Goal: Task Accomplishment & Management: Manage account settings

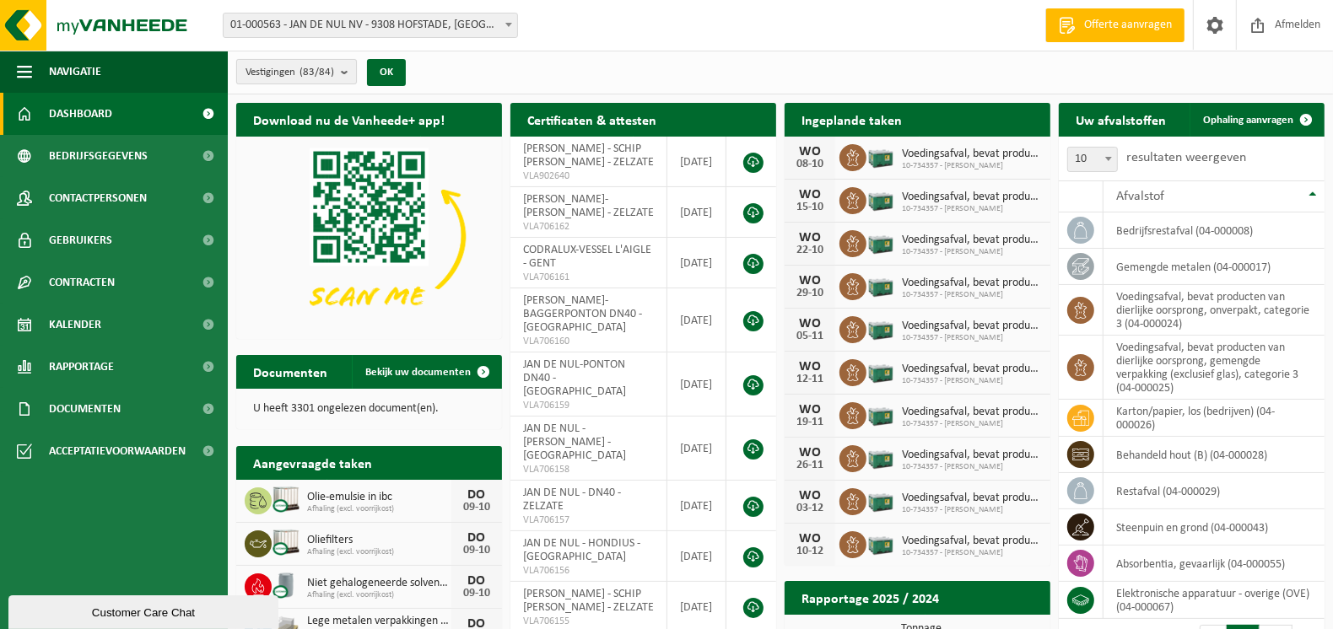
click at [346, 67] on b "submit" at bounding box center [348, 72] width 15 height 24
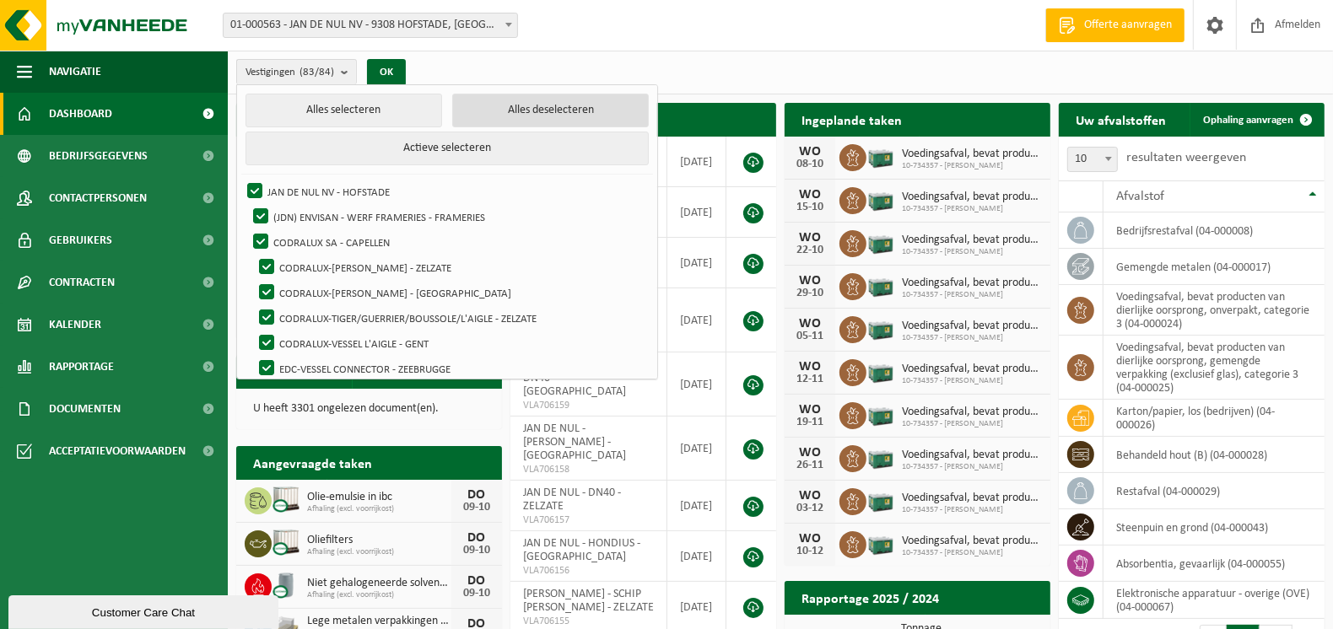
click at [514, 115] on button "Alles deselecteren" at bounding box center [550, 111] width 197 height 34
checkbox input "false"
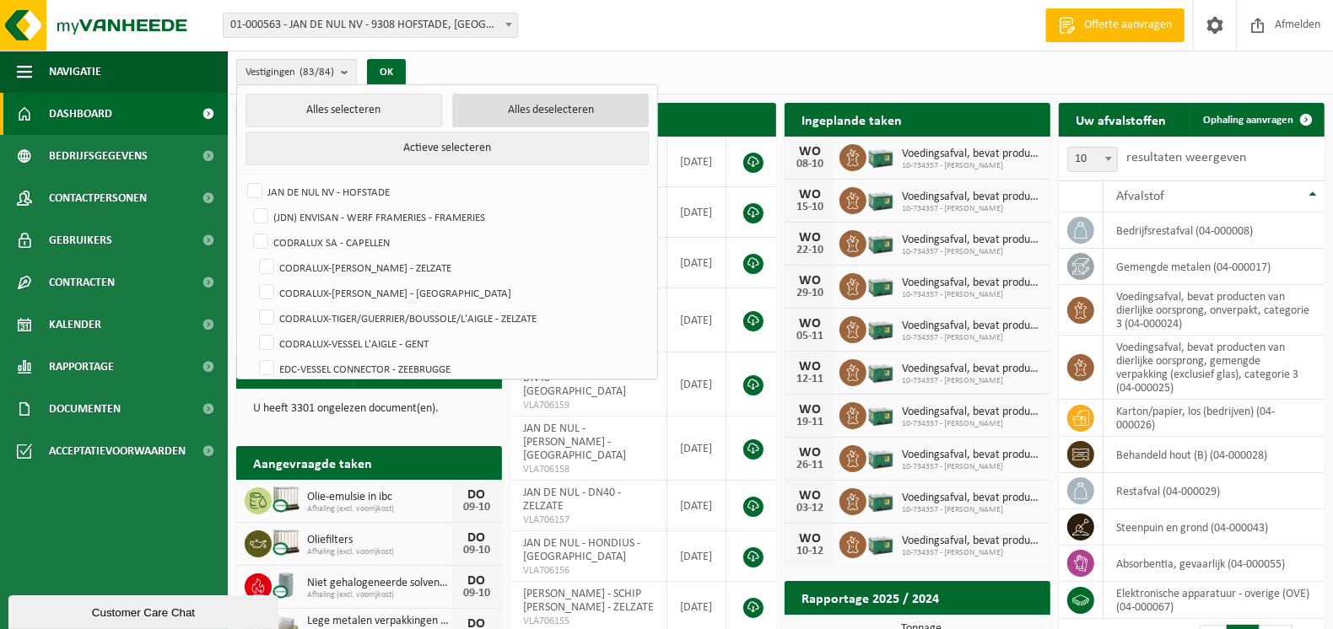
checkbox input "false"
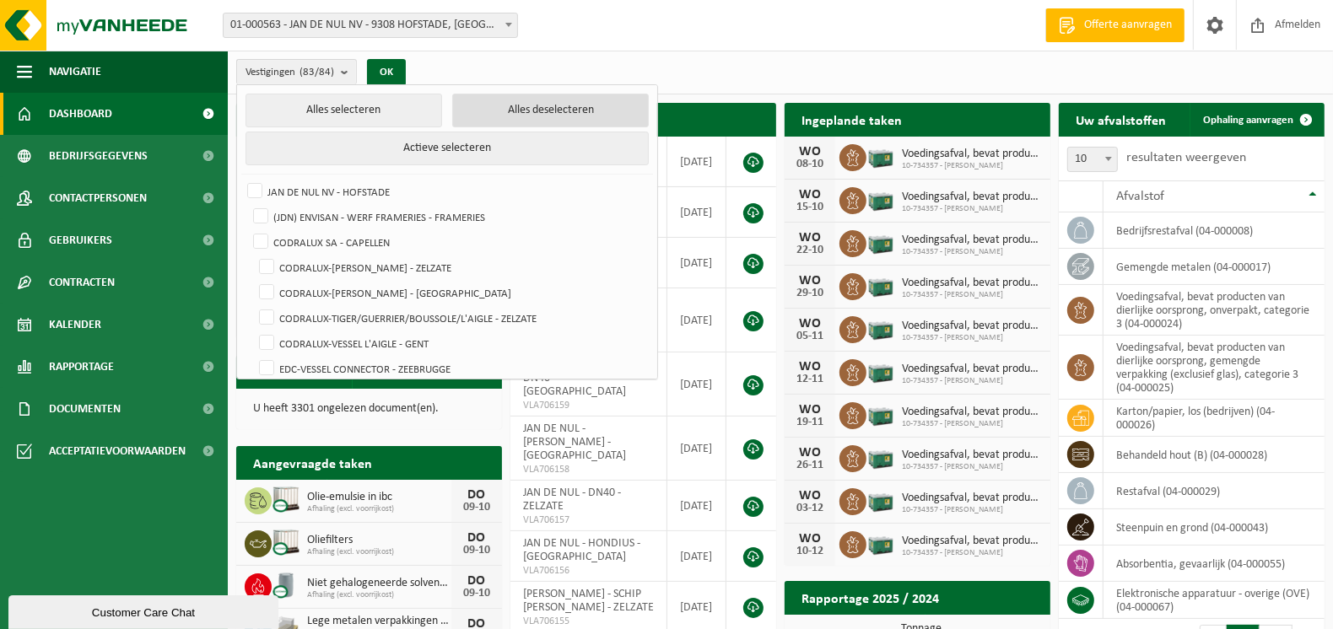
checkbox input "false"
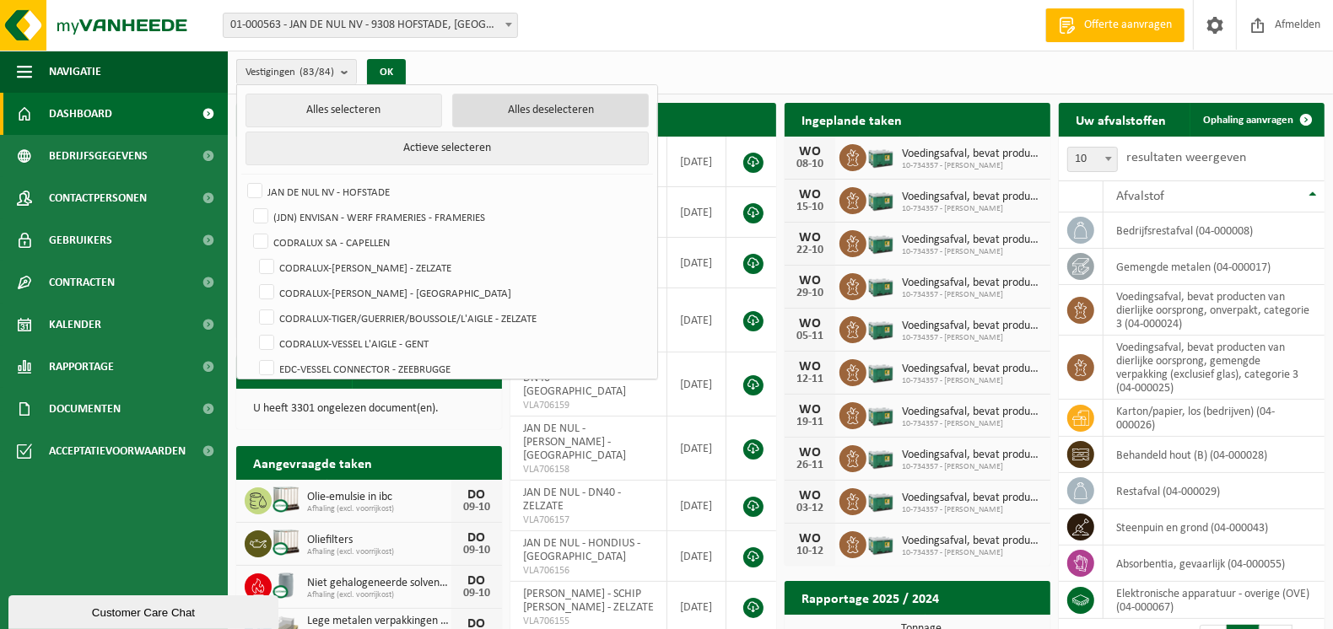
checkbox input "false"
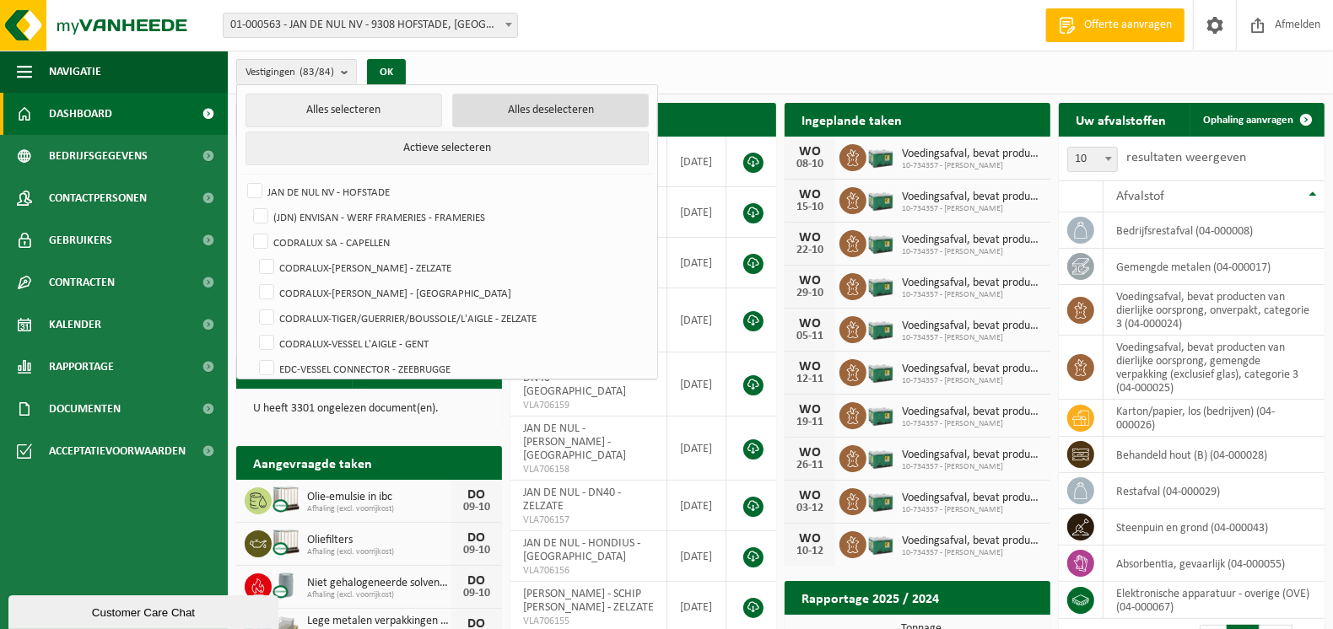
checkbox input "false"
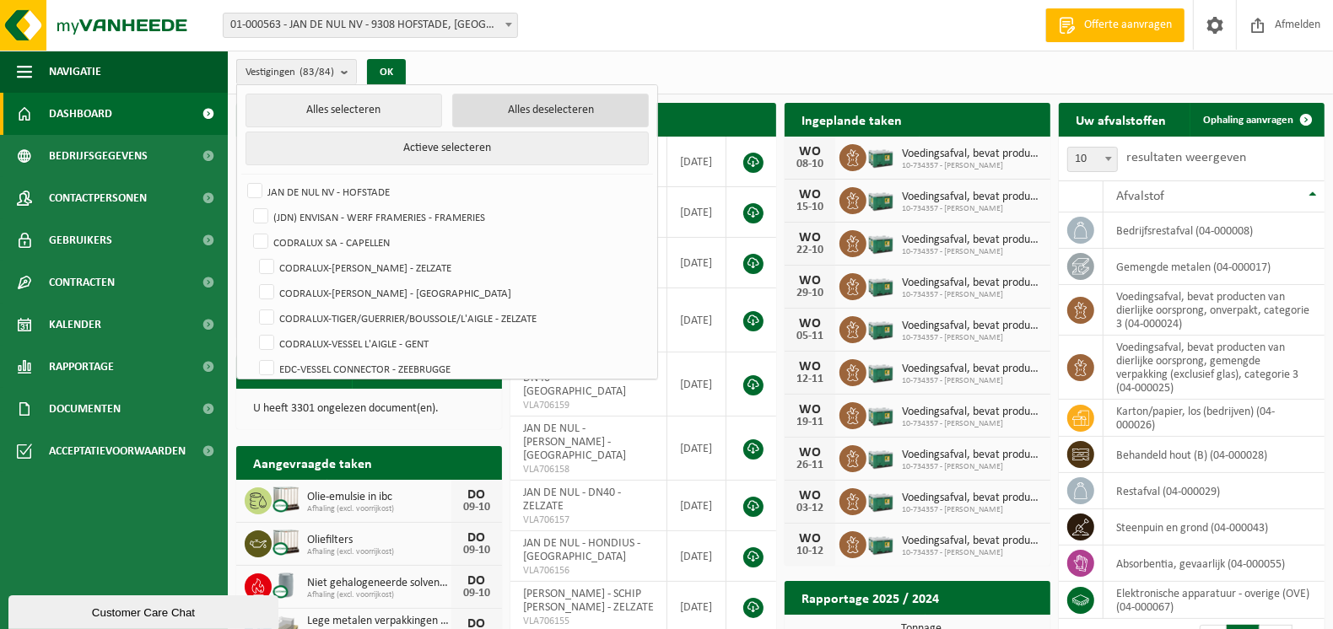
checkbox input "false"
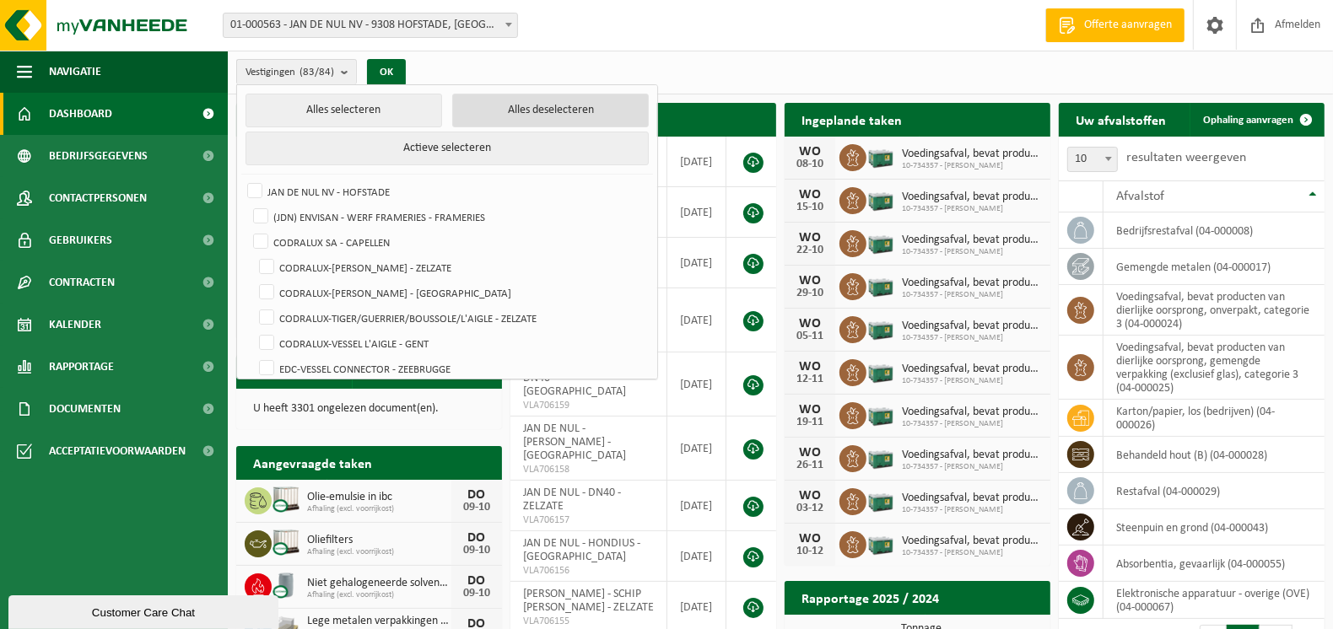
checkbox input "false"
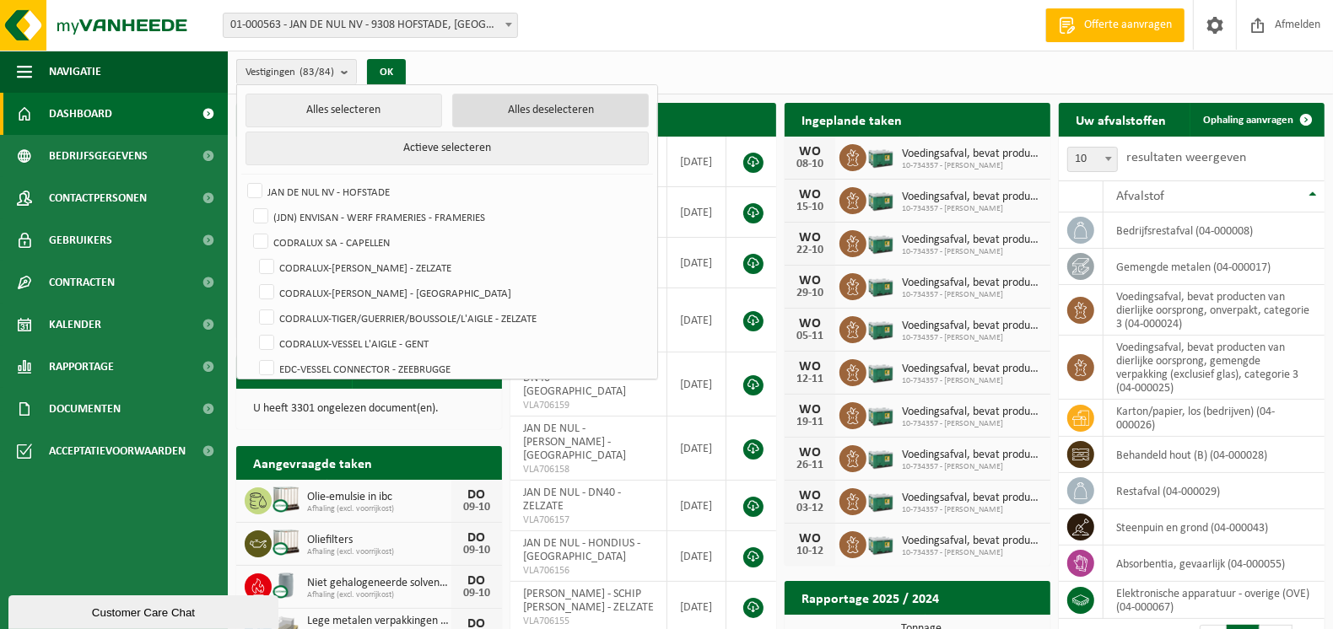
checkbox input "false"
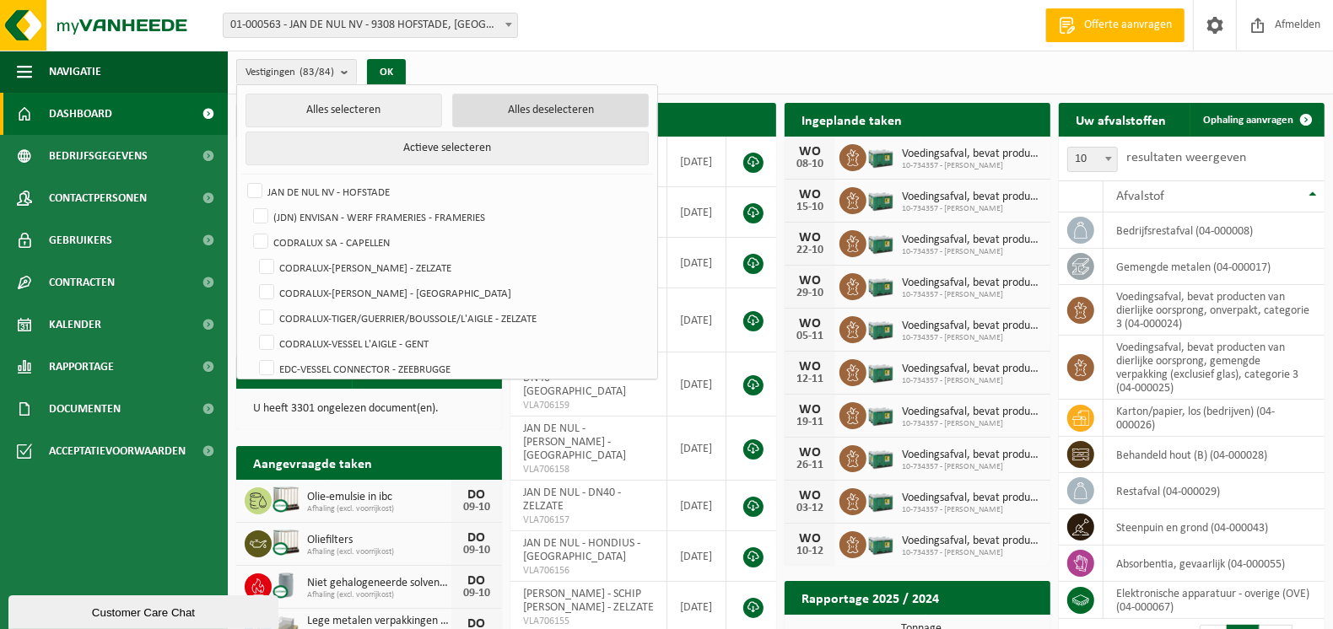
checkbox input "false"
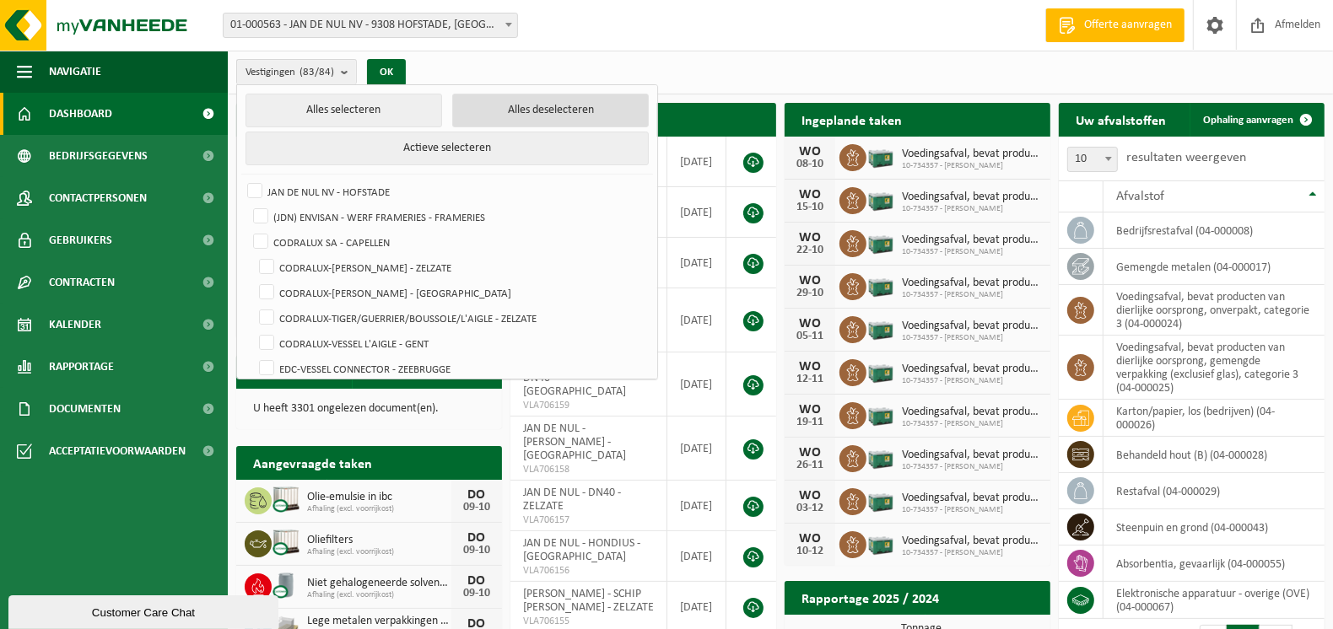
checkbox input "false"
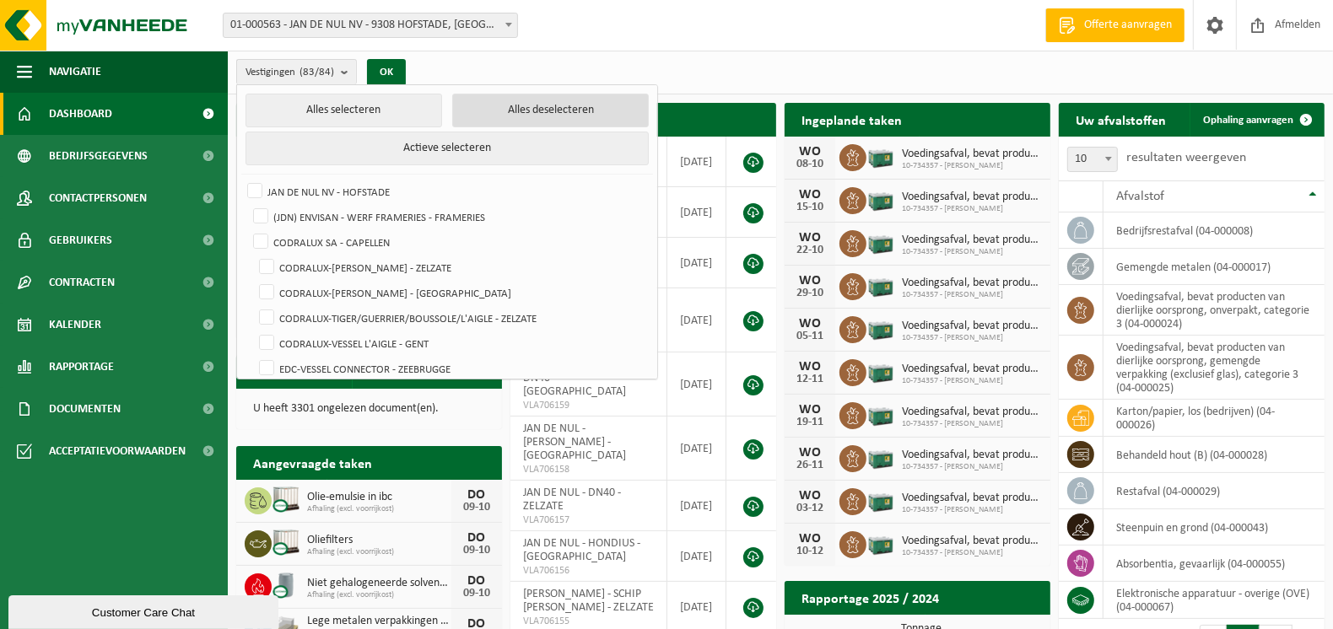
checkbox input "false"
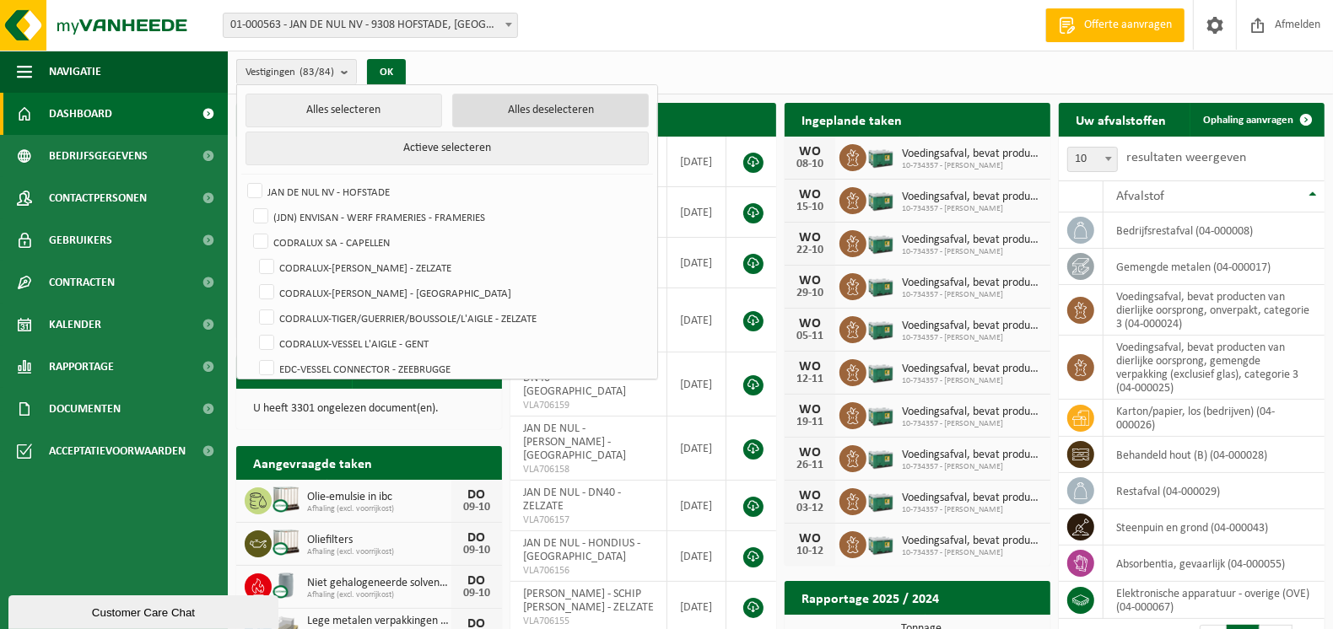
checkbox input "false"
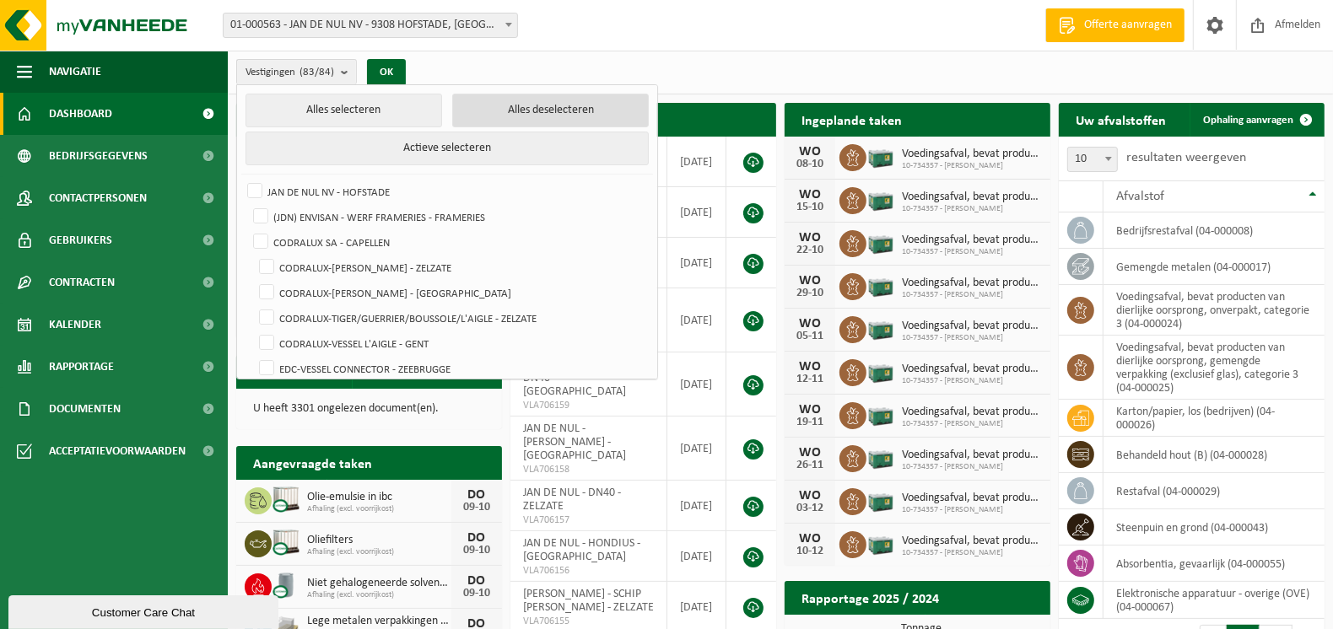
checkbox input "false"
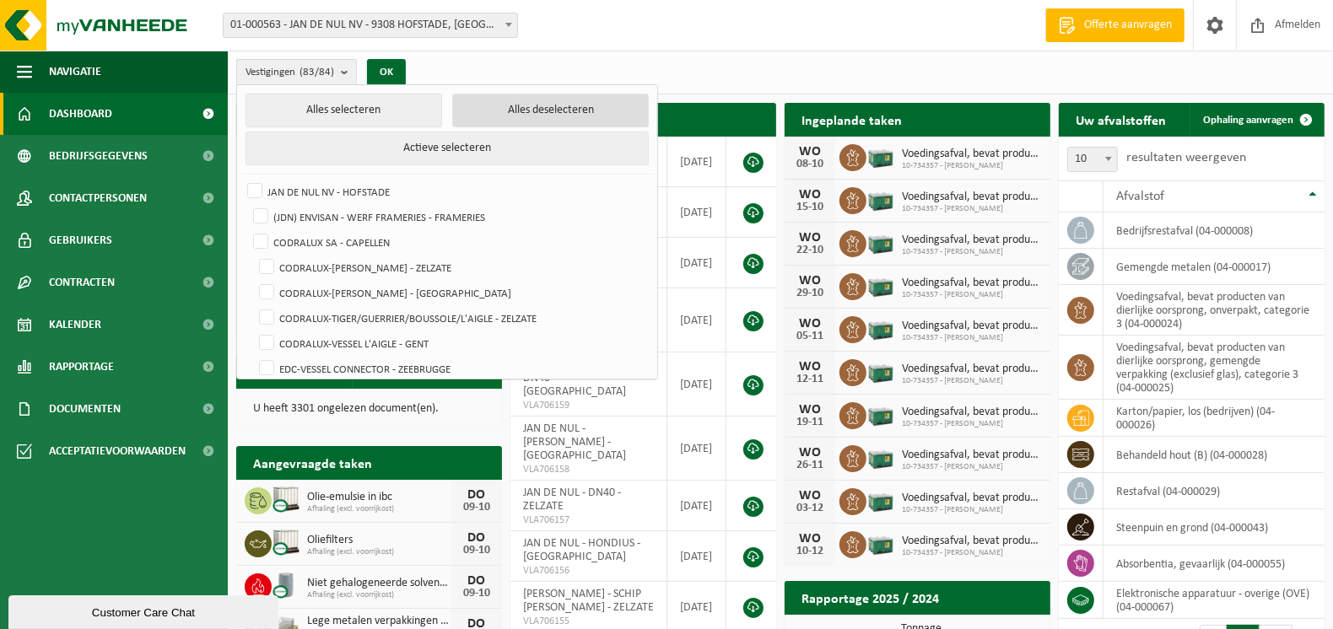
checkbox input "false"
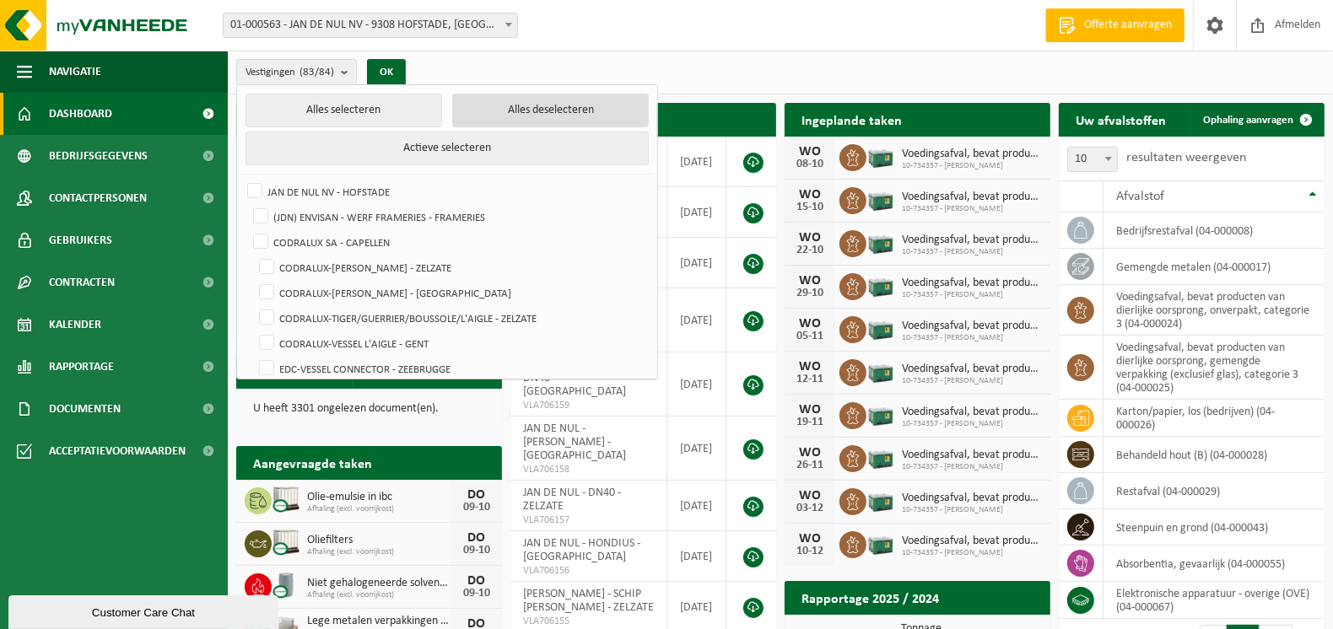
checkbox input "false"
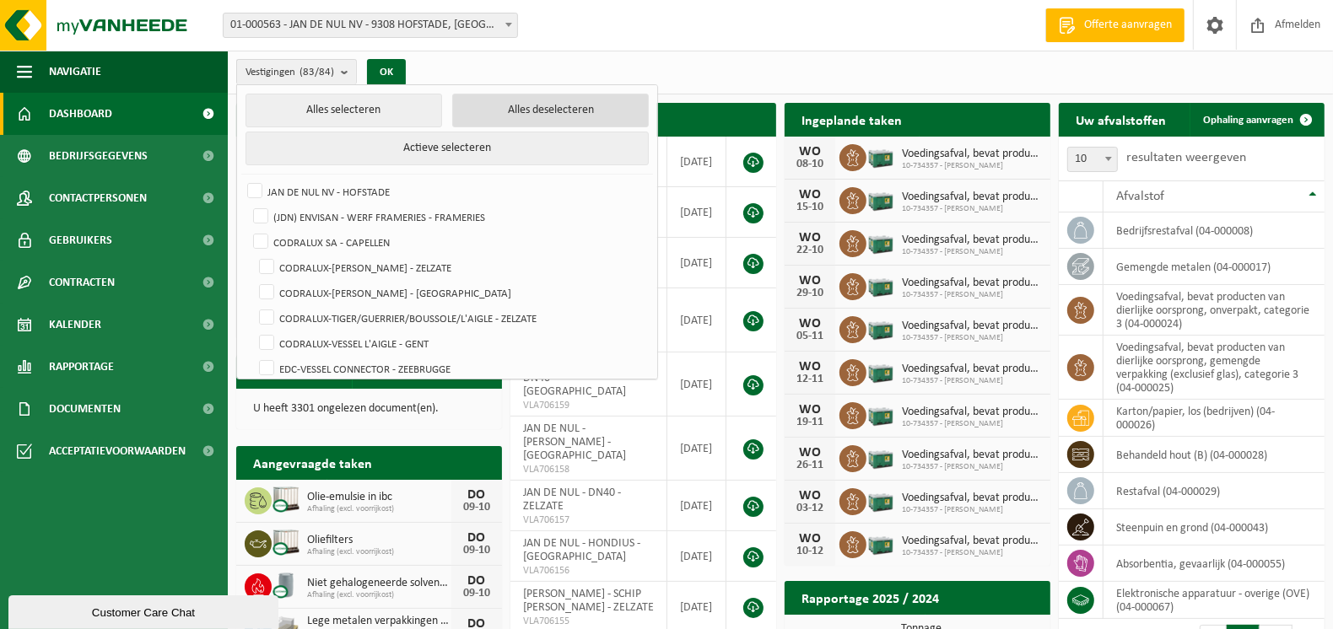
checkbox input "false"
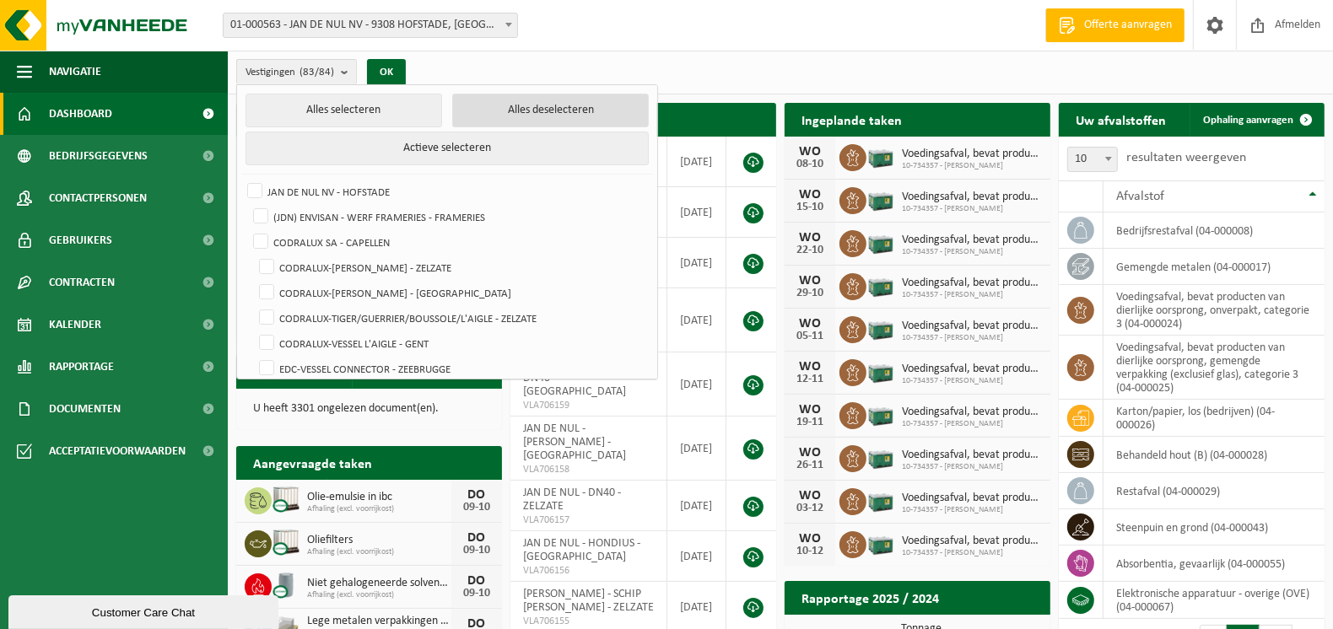
checkbox input "false"
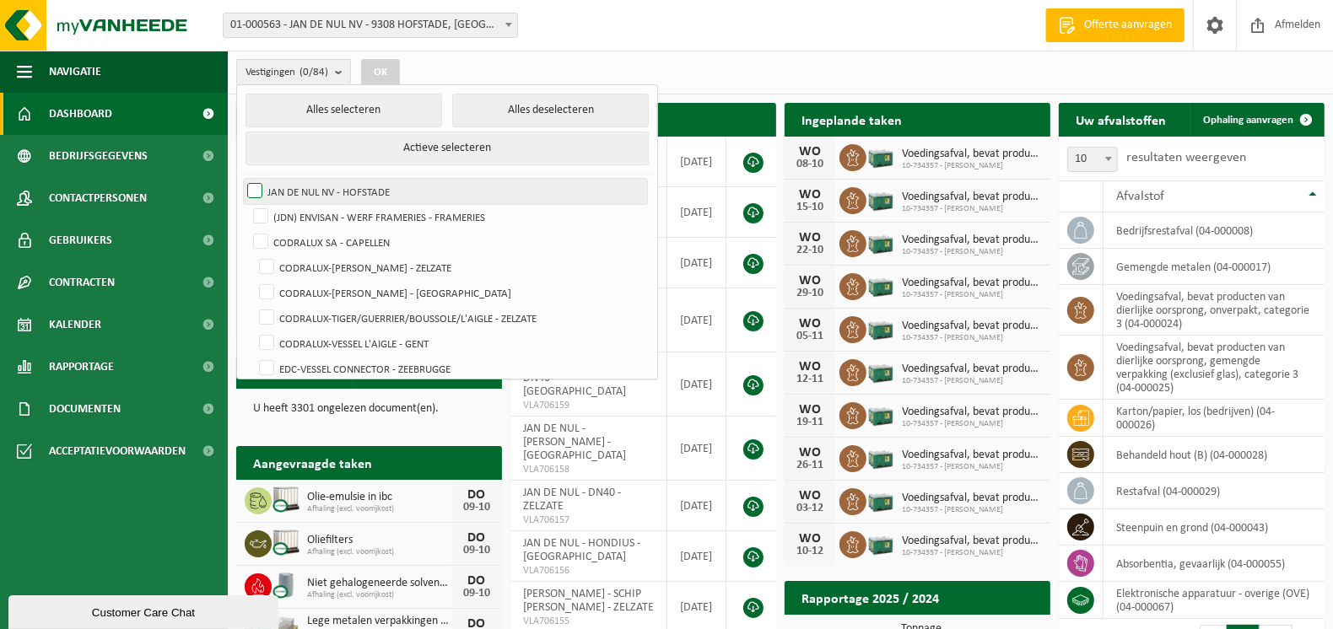
click at [257, 185] on label "JAN DE NUL NV - HOFSTADE" at bounding box center [445, 191] width 403 height 25
click at [241, 179] on input "JAN DE NUL NV - HOFSTADE" at bounding box center [240, 178] width 1 height 1
checkbox input "true"
click at [389, 66] on button "OK" at bounding box center [380, 72] width 39 height 27
